Goal: Task Accomplishment & Management: Manage account settings

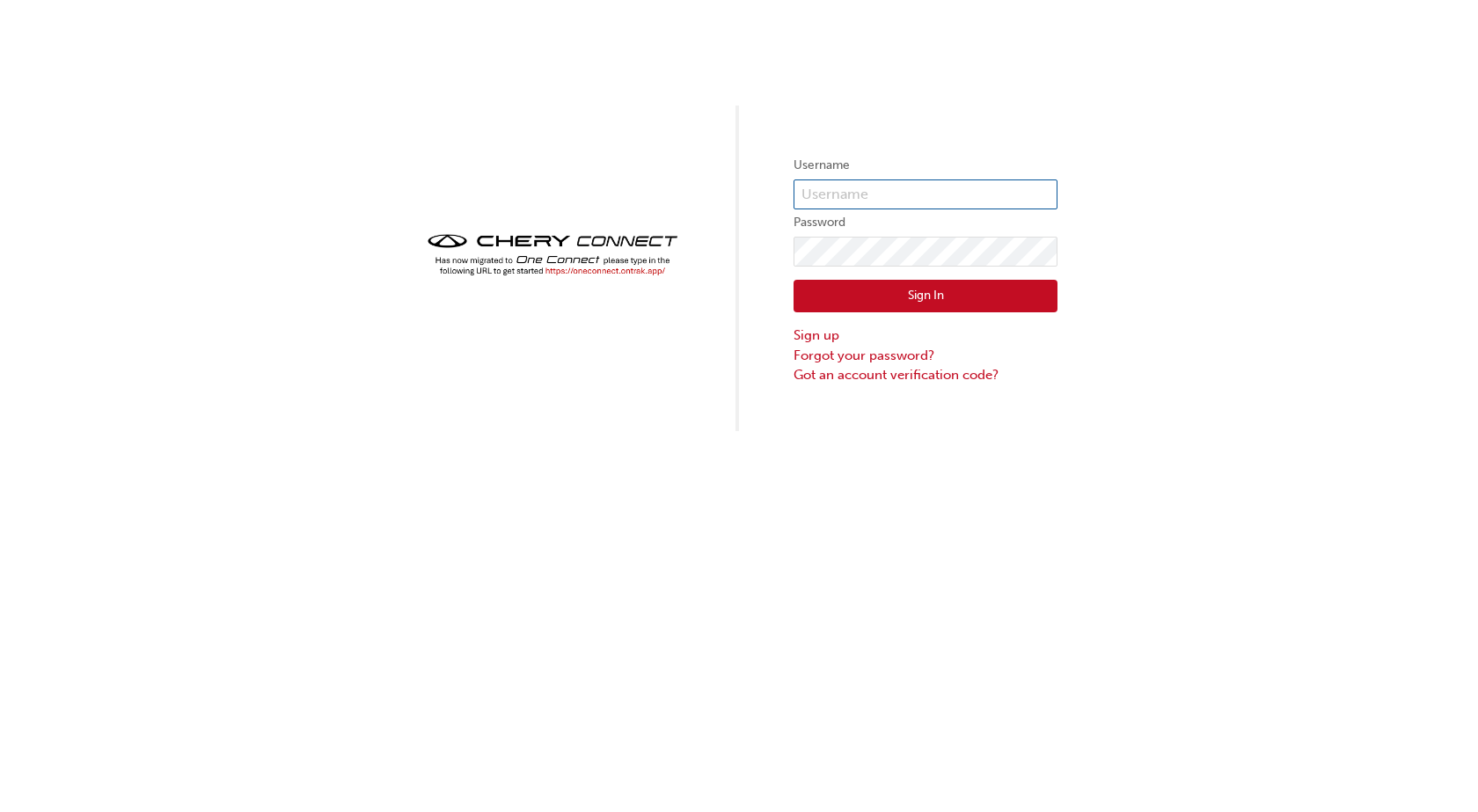
type input "CHAU1897"
click at [846, 295] on button "Sign In" at bounding box center [925, 297] width 264 height 34
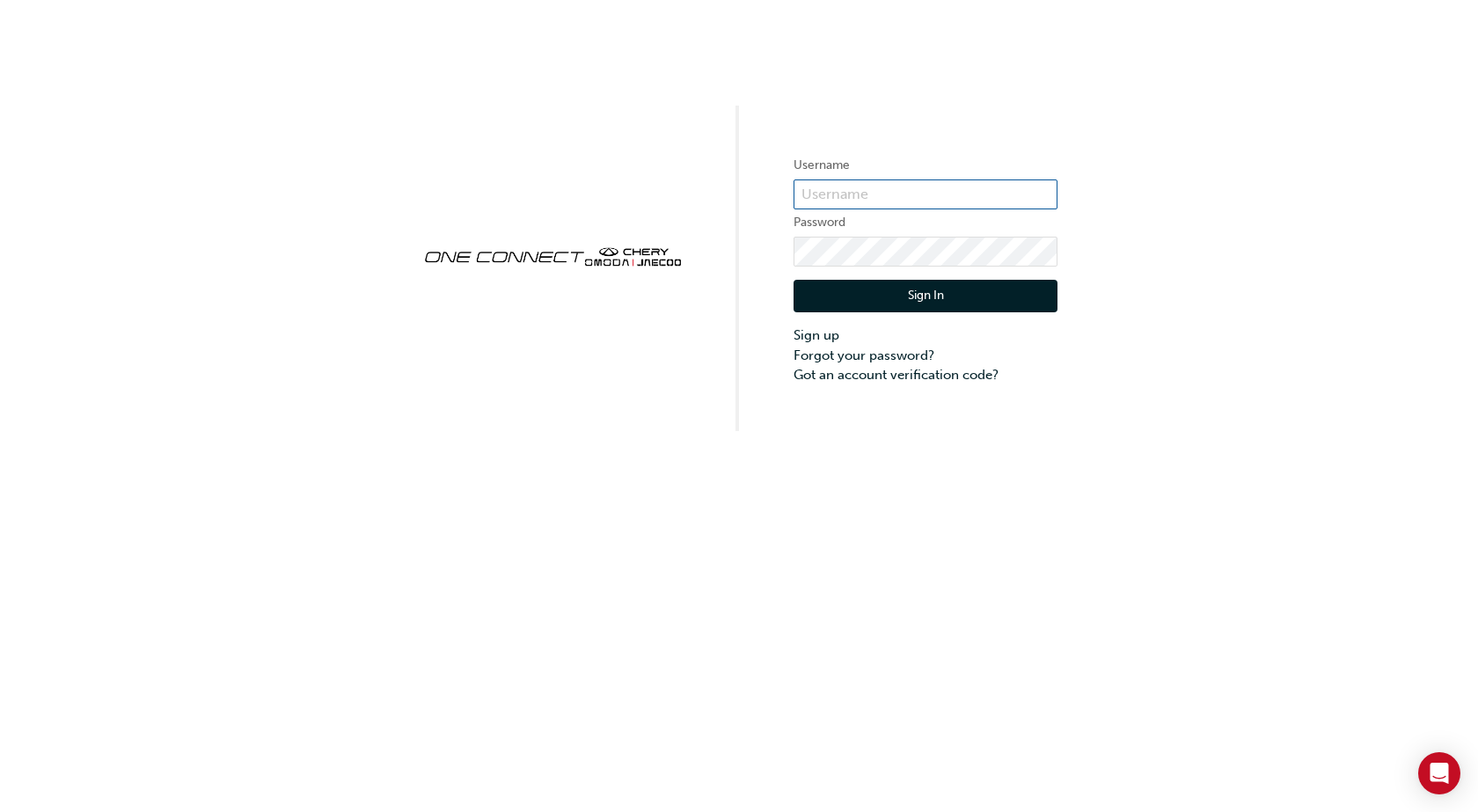
type input "CHAU1897"
click at [858, 288] on button "Sign In" at bounding box center [925, 297] width 264 height 34
